Goal: Complete application form: Complete application form

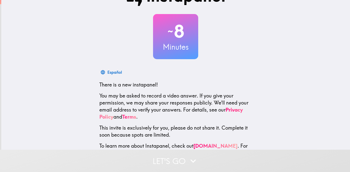
scroll to position [33, 0]
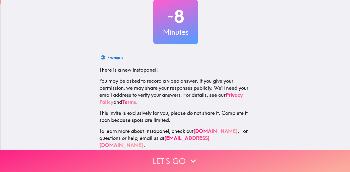
click at [178, 161] on button "Let's go" at bounding box center [175, 161] width 350 height 22
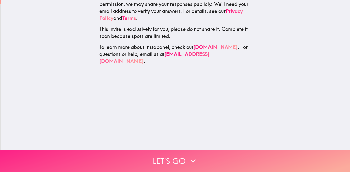
scroll to position [0, 0]
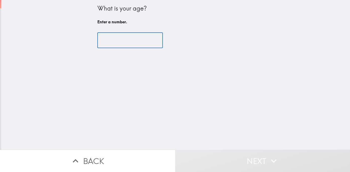
click at [116, 39] on input "number" at bounding box center [129, 41] width 65 height 16
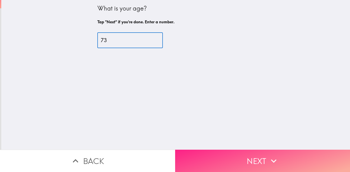
type input "73"
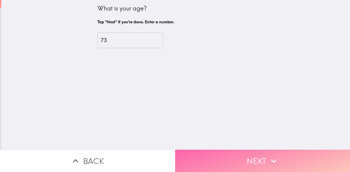
click at [198, 159] on button "Next" at bounding box center [262, 161] width 175 height 22
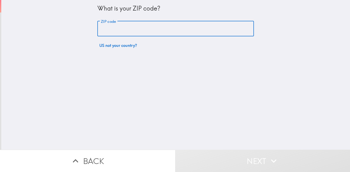
click at [128, 25] on input "ZIP code" at bounding box center [175, 29] width 156 height 16
type input "10065"
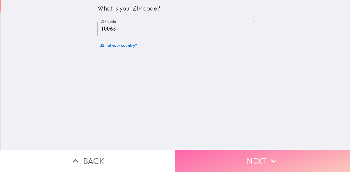
click at [213, 160] on button "Next" at bounding box center [262, 161] width 175 height 22
